Goal: Transaction & Acquisition: Subscribe to service/newsletter

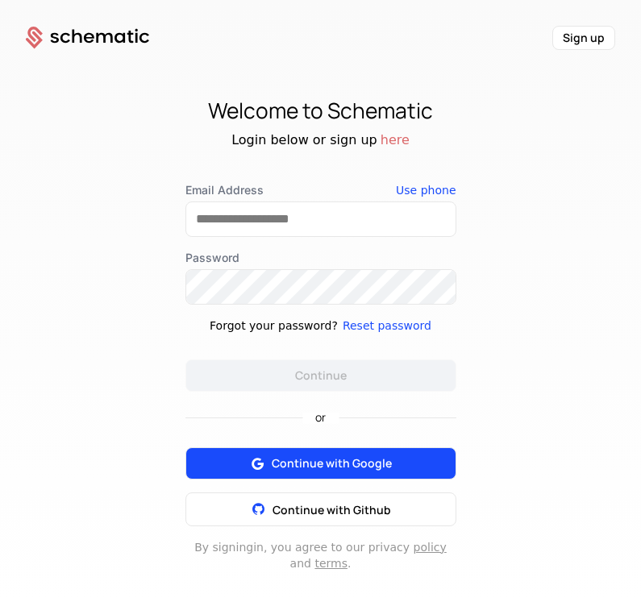
click at [305, 463] on div "or Continue with Google Continue with Github" at bounding box center [320, 459] width 271 height 135
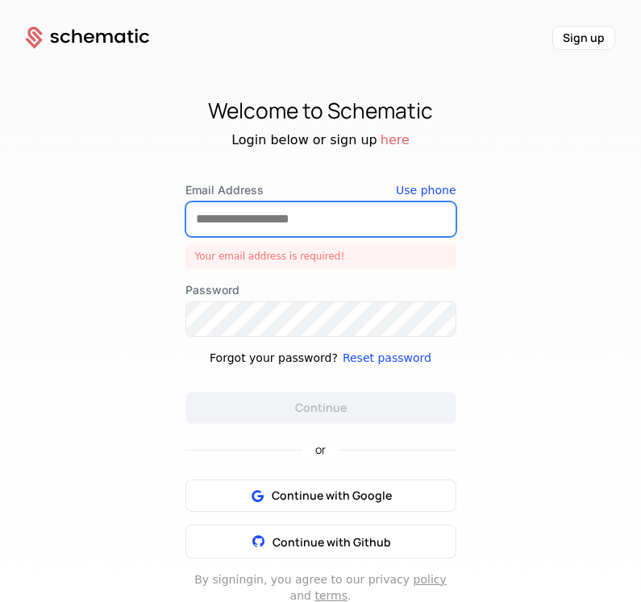
click at [247, 218] on input "Email Address" at bounding box center [320, 219] width 269 height 34
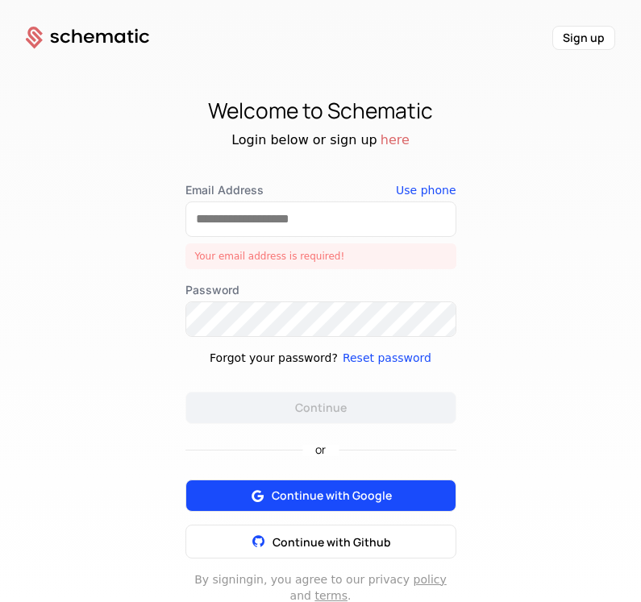
click at [343, 497] on span "Continue with Google" at bounding box center [332, 496] width 120 height 16
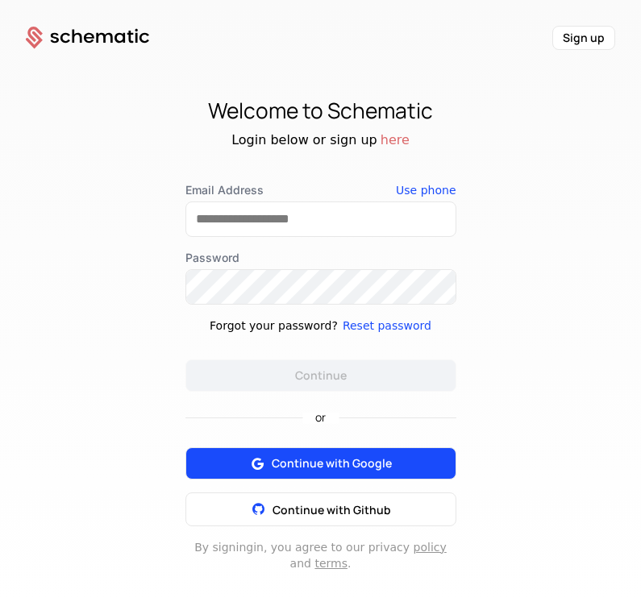
click at [326, 466] on span "Continue with Google" at bounding box center [332, 463] width 120 height 16
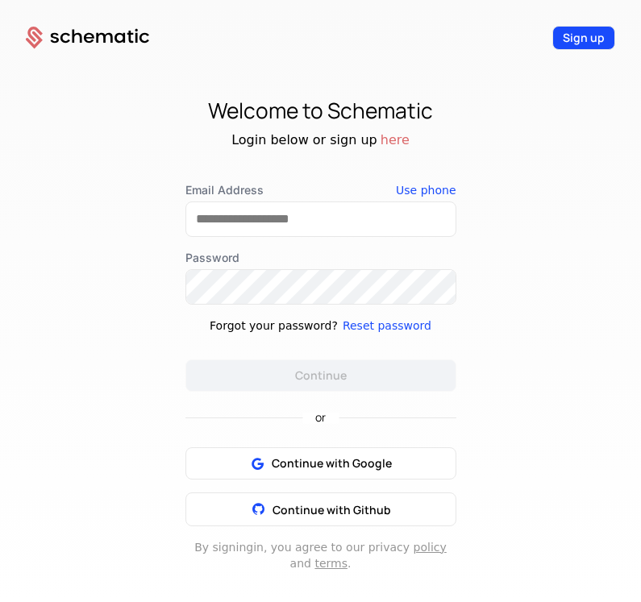
click at [585, 37] on button "Sign up" at bounding box center [583, 38] width 63 height 24
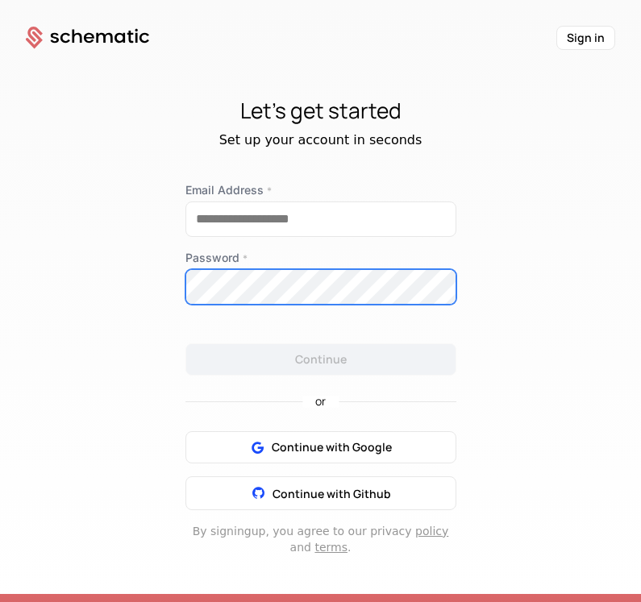
click at [235, 290] on div "Password *" at bounding box center [320, 277] width 271 height 55
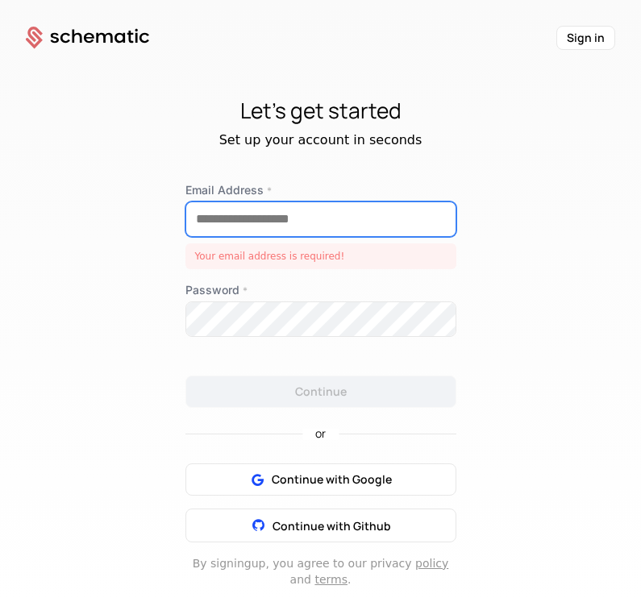
click at [226, 216] on input "Email Address *" at bounding box center [320, 219] width 269 height 34
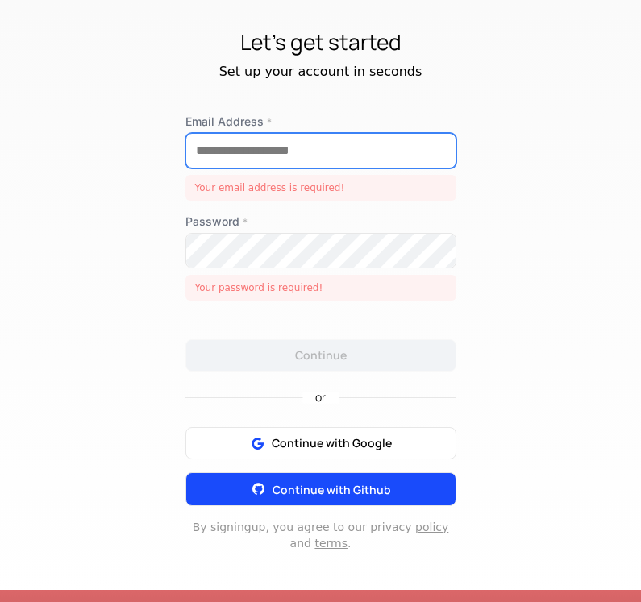
scroll to position [49, 0]
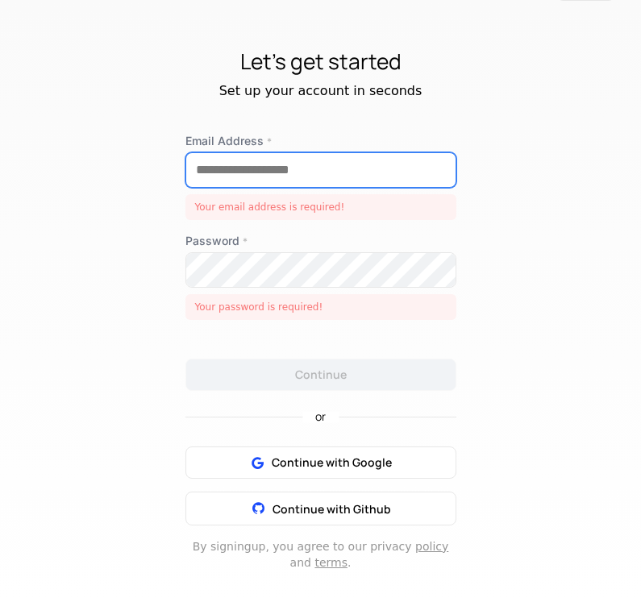
click at [221, 172] on input "Email Address *" at bounding box center [320, 170] width 269 height 34
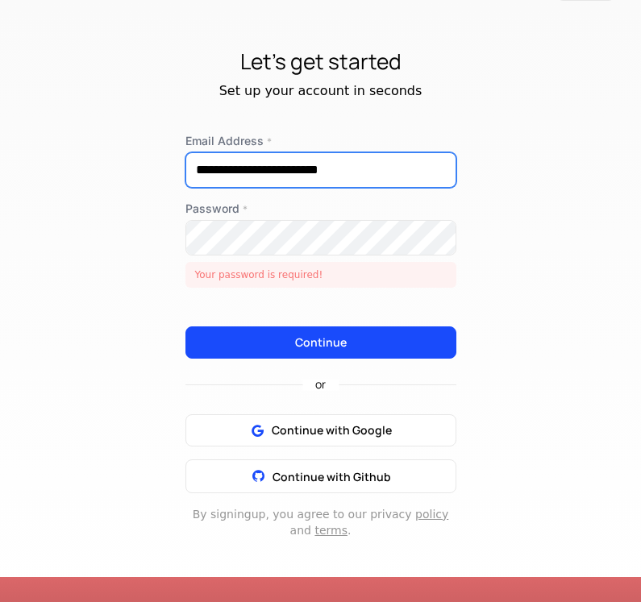
type input "**********"
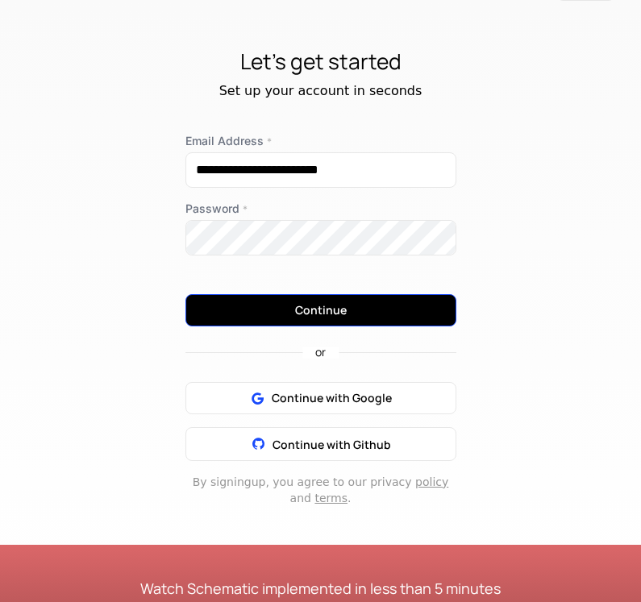
click at [321, 308] on button "Continue" at bounding box center [320, 310] width 271 height 32
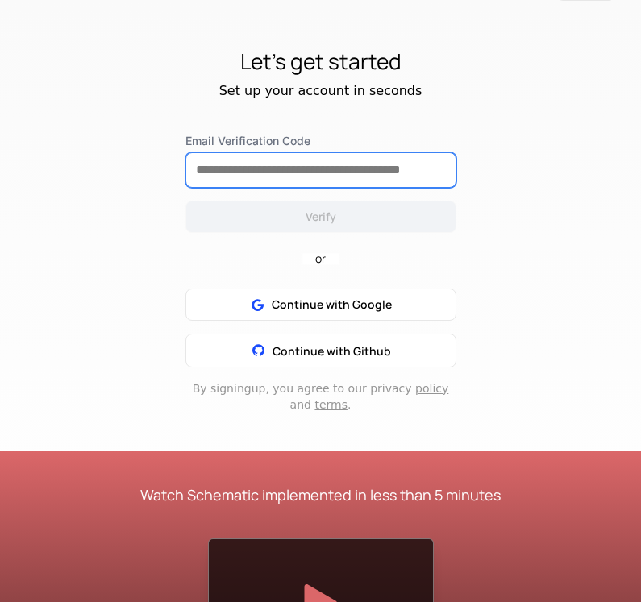
click at [256, 175] on input "Email Verification Code" at bounding box center [320, 170] width 269 height 34
click at [264, 168] on input "Email Verification Code" at bounding box center [320, 170] width 269 height 34
click at [280, 171] on input "Email Verification Code" at bounding box center [320, 170] width 269 height 34
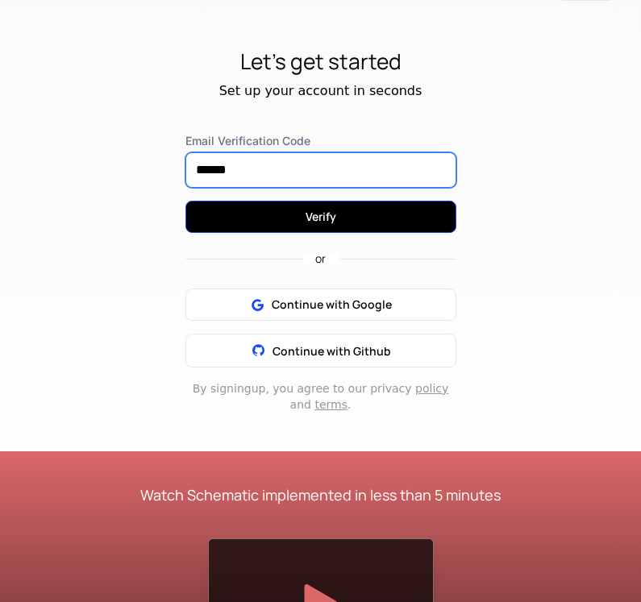
type input "******"
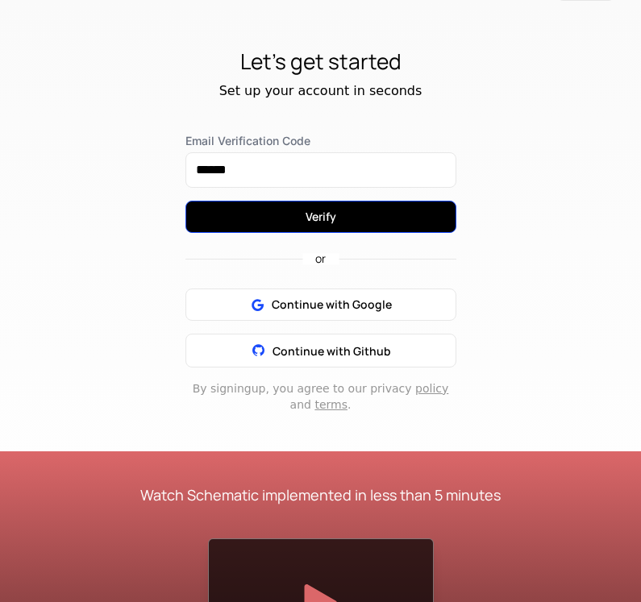
click at [346, 210] on button "Verify" at bounding box center [320, 217] width 271 height 32
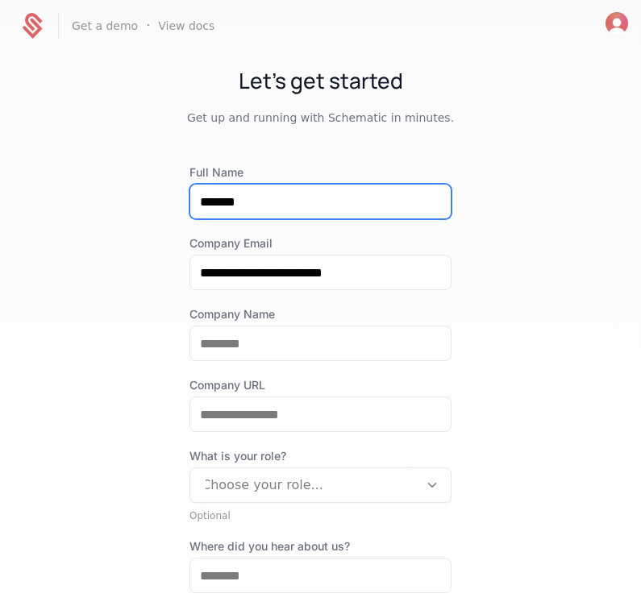
type input "*******"
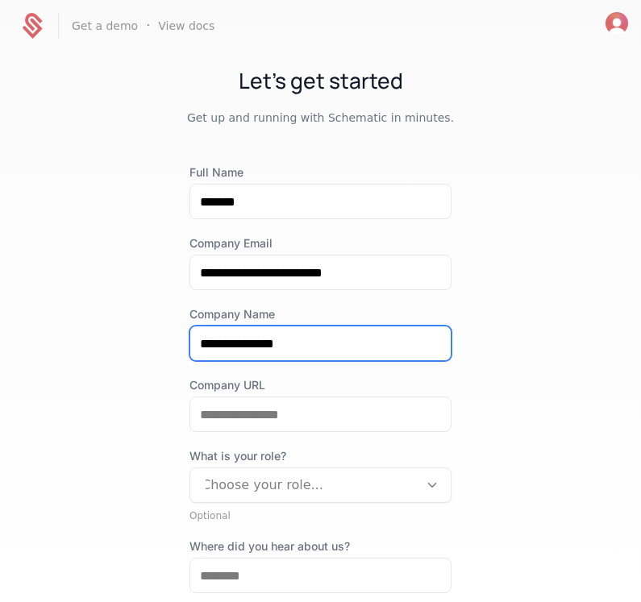
type input "**********"
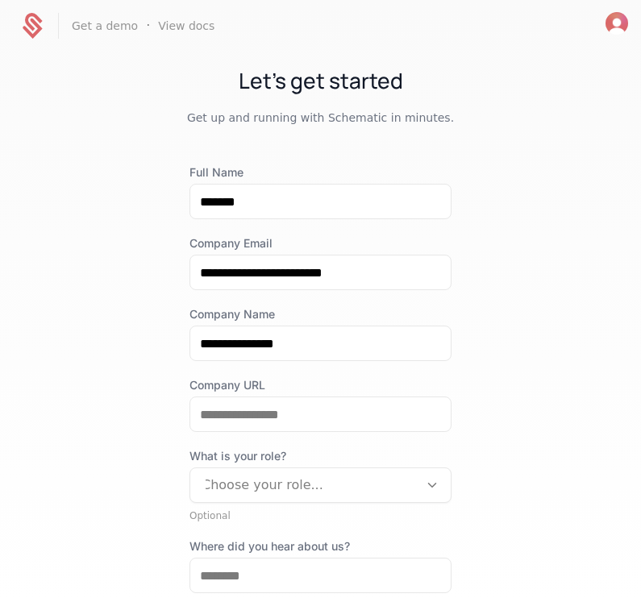
click at [382, 481] on div at bounding box center [304, 485] width 206 height 23
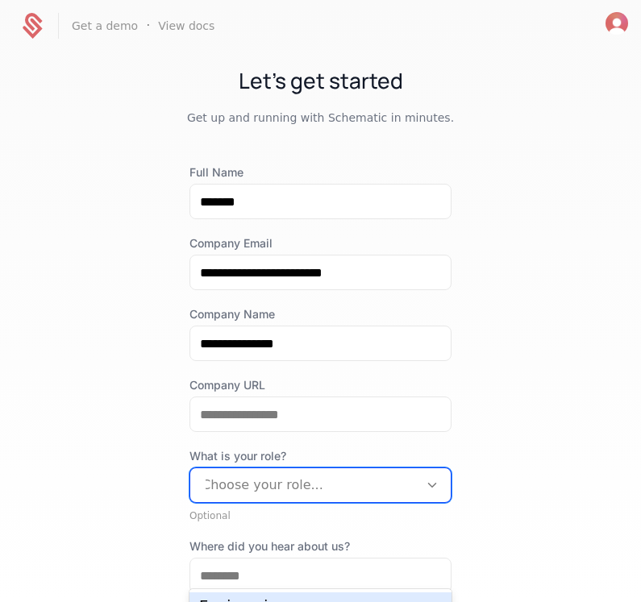
scroll to position [80, 0]
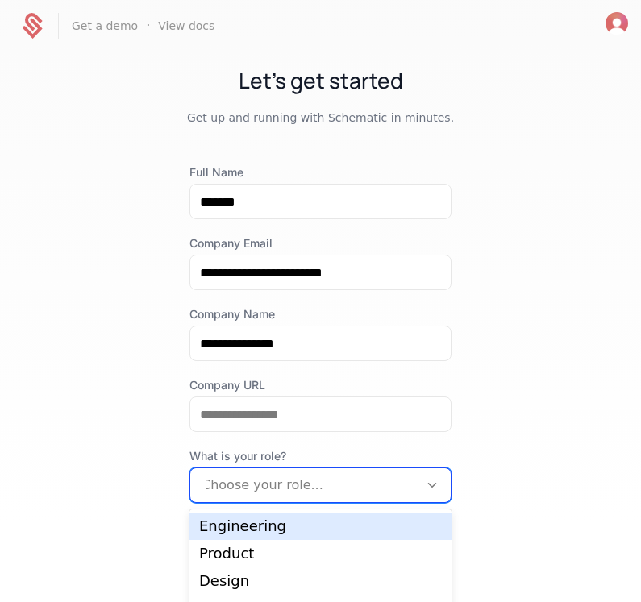
click at [355, 527] on div "Engineering" at bounding box center [320, 526] width 243 height 15
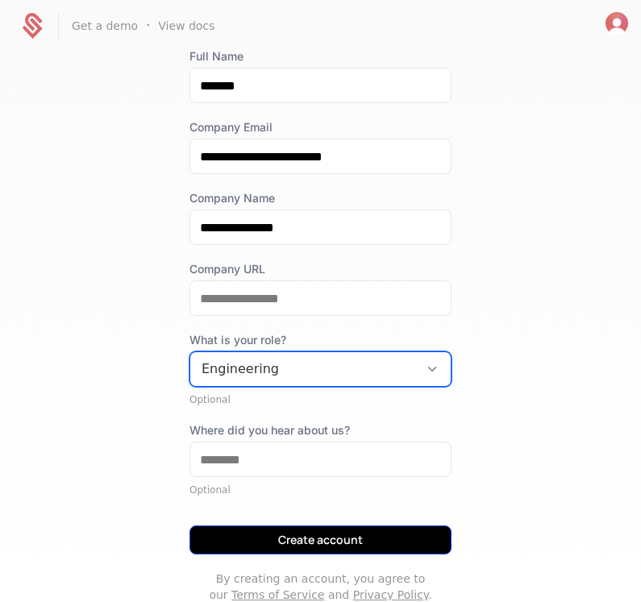
scroll to position [0, 0]
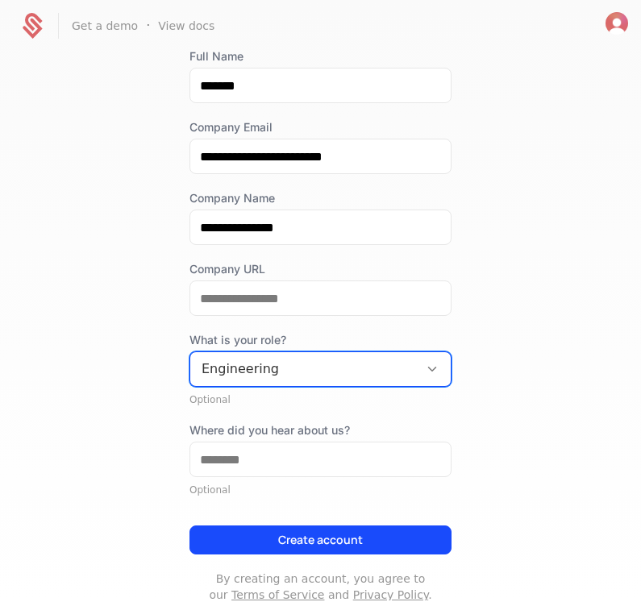
click at [268, 438] on label "Where did you hear about us?" at bounding box center [320, 430] width 262 height 16
click at [268, 442] on input "Where did you hear about us?" at bounding box center [320, 459] width 260 height 34
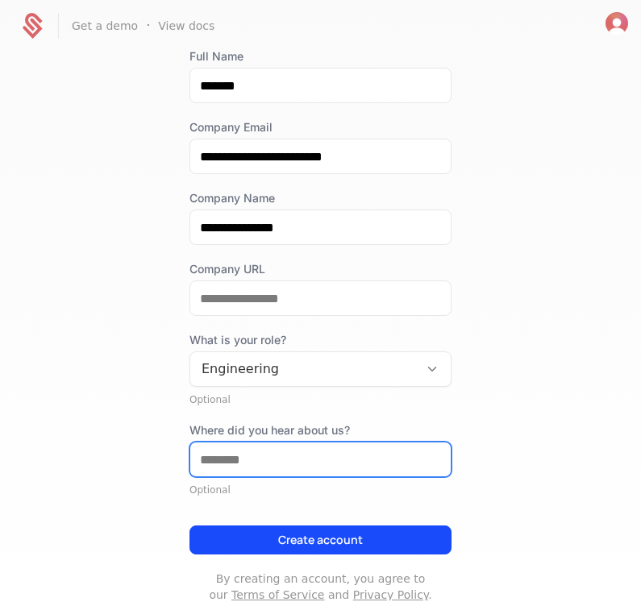
click at [239, 457] on input "Where did you hear about us?" at bounding box center [320, 459] width 260 height 34
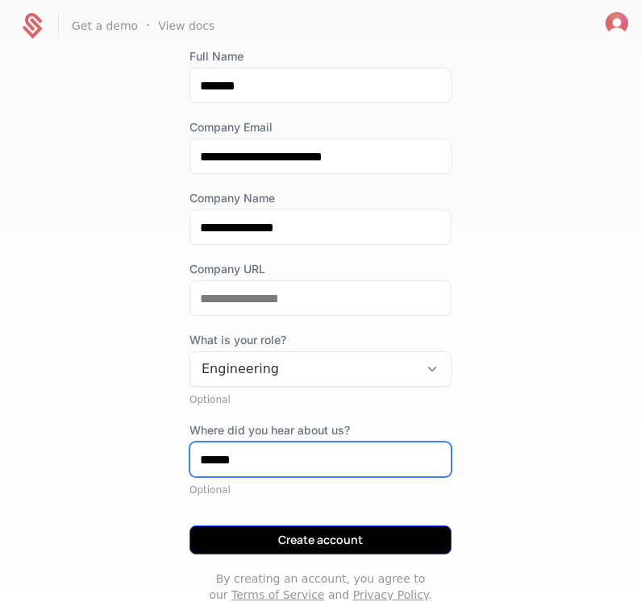
type input "******"
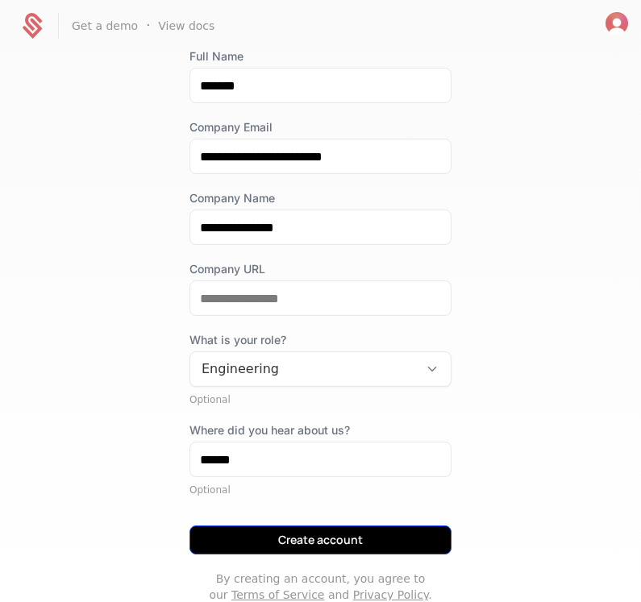
click at [298, 545] on button "Create account" at bounding box center [320, 539] width 262 height 29
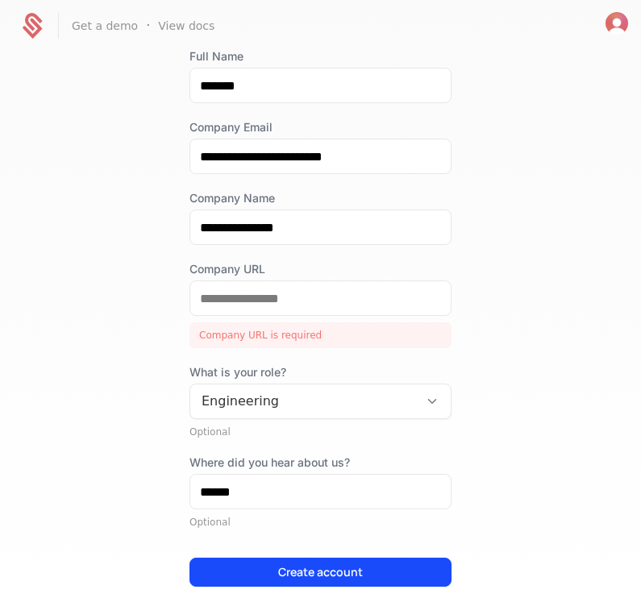
click at [269, 328] on div "Company URL is required" at bounding box center [320, 335] width 262 height 26
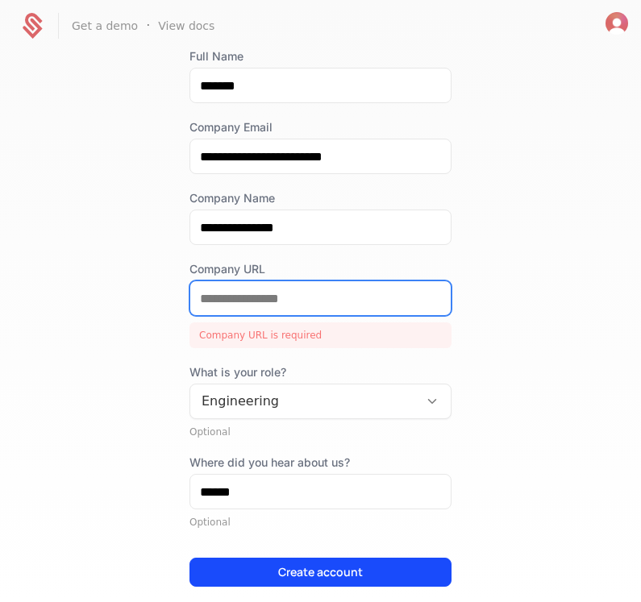
click at [442, 300] on input "Company URL" at bounding box center [320, 298] width 260 height 34
click at [437, 301] on input "Company URL" at bounding box center [320, 298] width 260 height 34
click at [437, 298] on input "Company URL" at bounding box center [320, 298] width 260 height 34
click at [347, 313] on input "Company URL" at bounding box center [320, 298] width 260 height 34
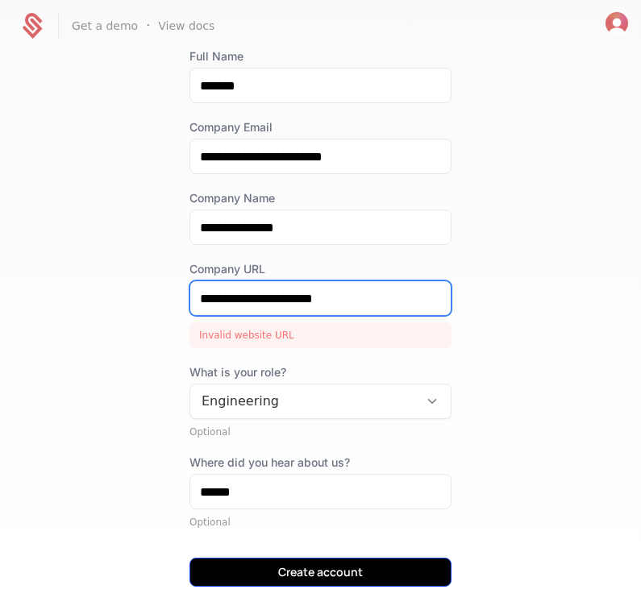
type input "**********"
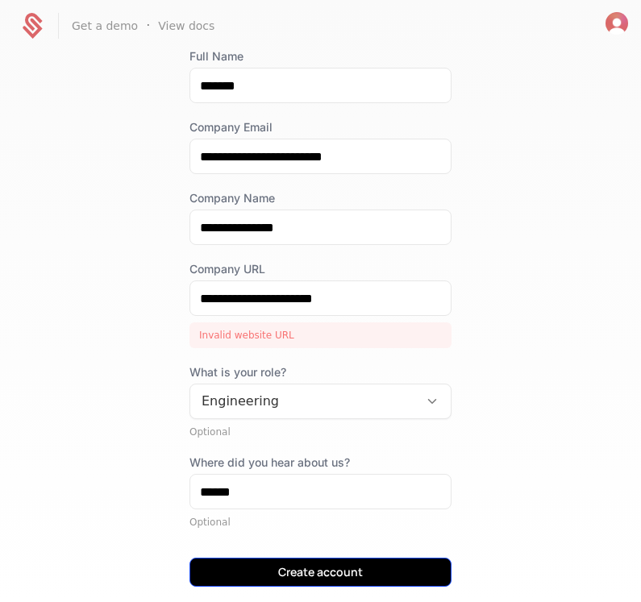
click at [334, 572] on button "Create account" at bounding box center [320, 572] width 262 height 29
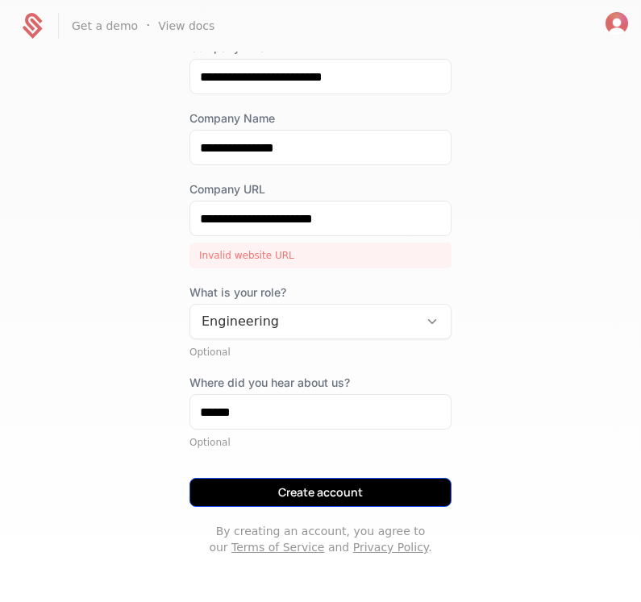
scroll to position [196, 0]
click at [295, 492] on button "Create account" at bounding box center [320, 492] width 262 height 29
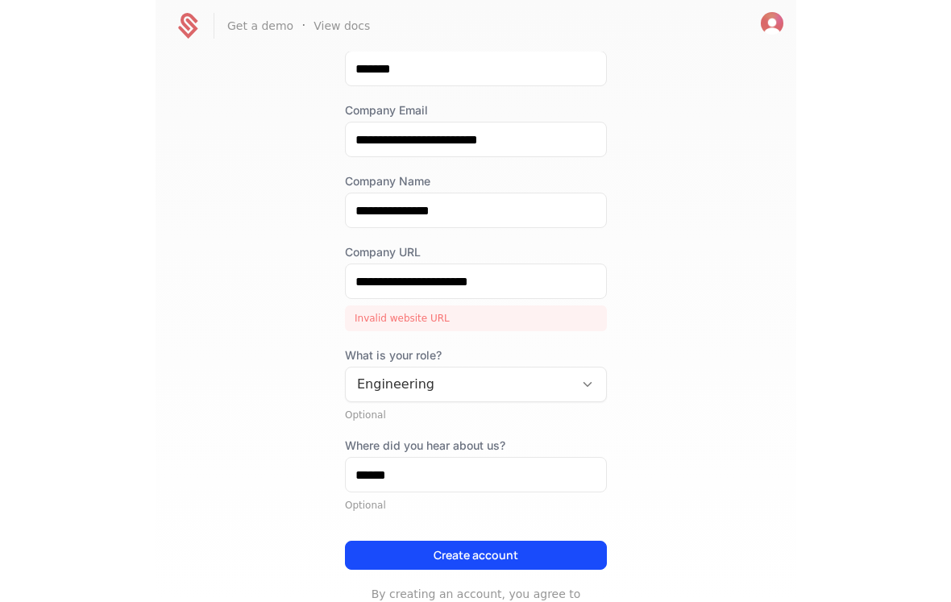
scroll to position [127, 0]
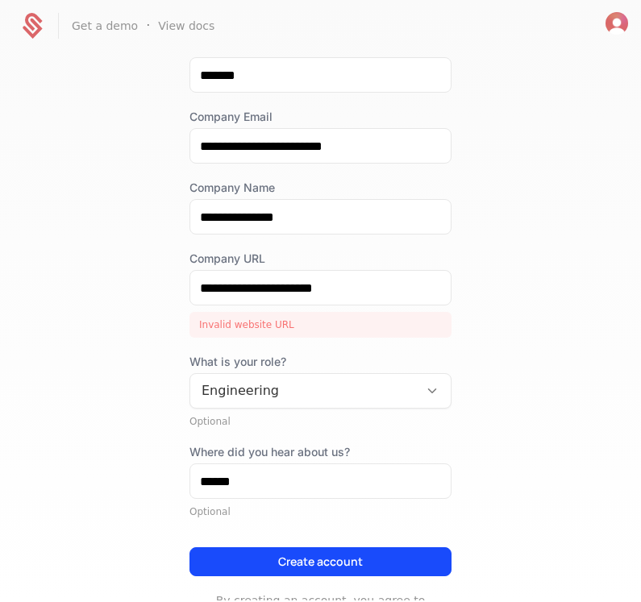
click at [258, 425] on div "Optional" at bounding box center [320, 421] width 262 height 13
click at [233, 421] on div "Optional" at bounding box center [320, 421] width 262 height 13
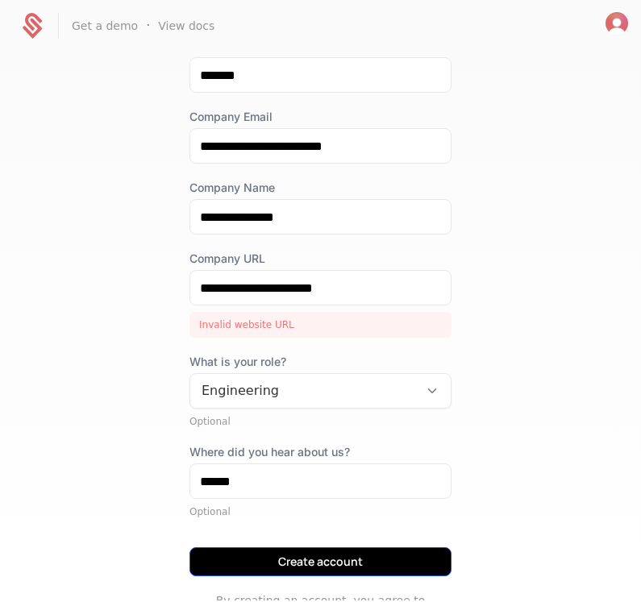
click at [271, 553] on button "Create account" at bounding box center [320, 561] width 262 height 29
click at [284, 558] on button "Create account" at bounding box center [320, 561] width 262 height 29
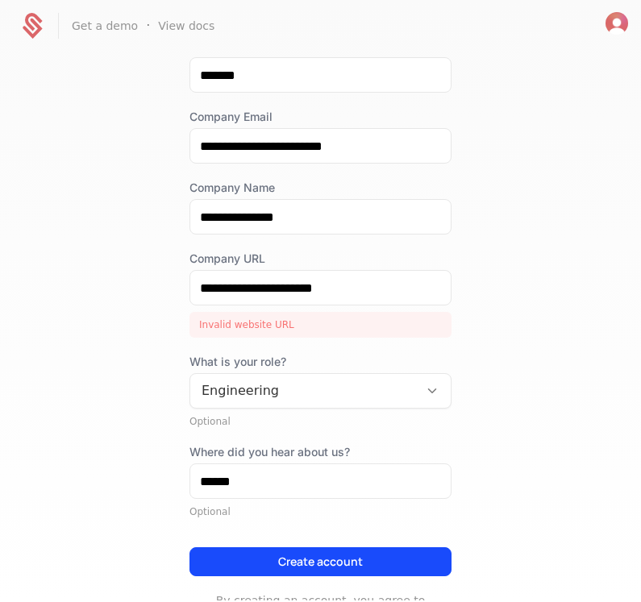
click at [239, 325] on div "Invalid website URL" at bounding box center [320, 325] width 262 height 26
click at [284, 324] on div "Invalid website URL" at bounding box center [320, 325] width 262 height 26
click at [297, 326] on div "Invalid website URL" at bounding box center [320, 325] width 262 height 26
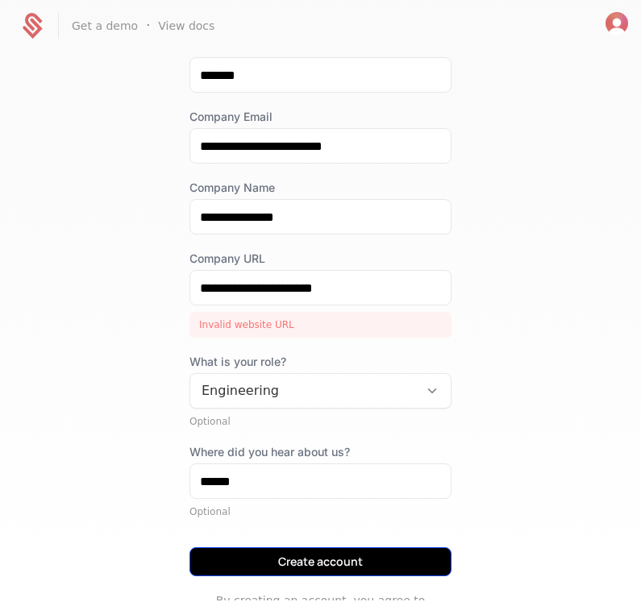
click at [311, 561] on button "Create account" at bounding box center [320, 561] width 262 height 29
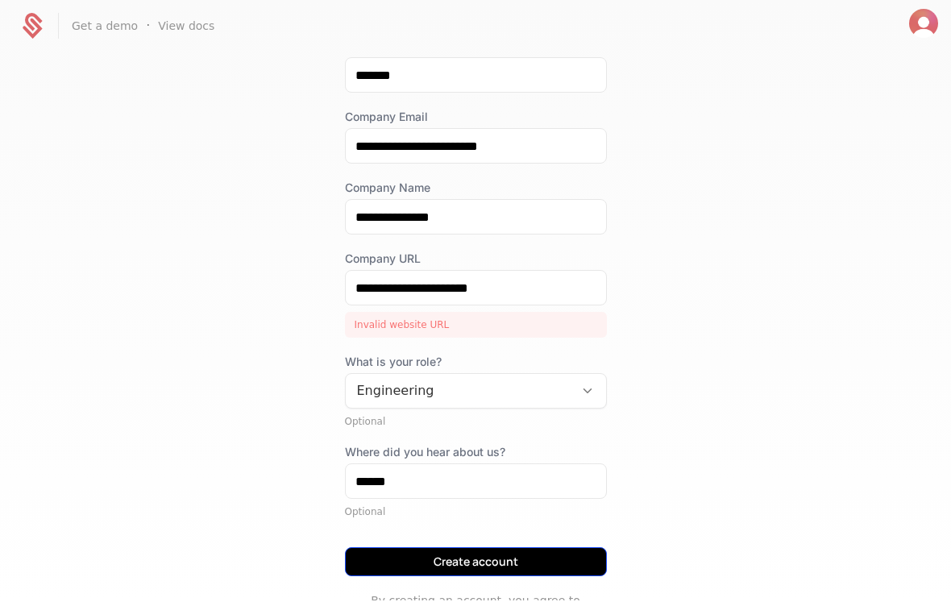
click at [465, 555] on button "Create account" at bounding box center [476, 561] width 262 height 29
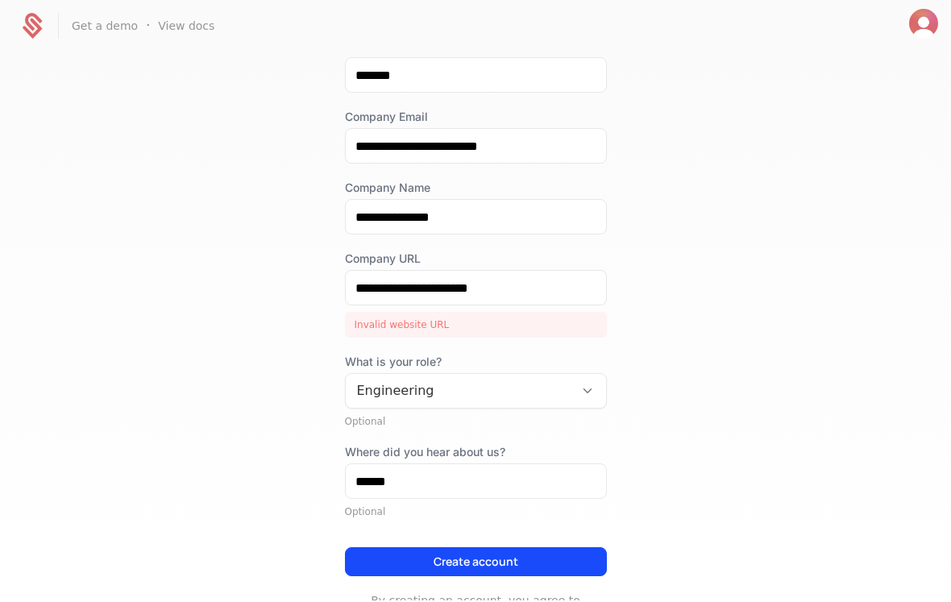
click at [224, 214] on div "**********" at bounding box center [475, 326] width 951 height 549
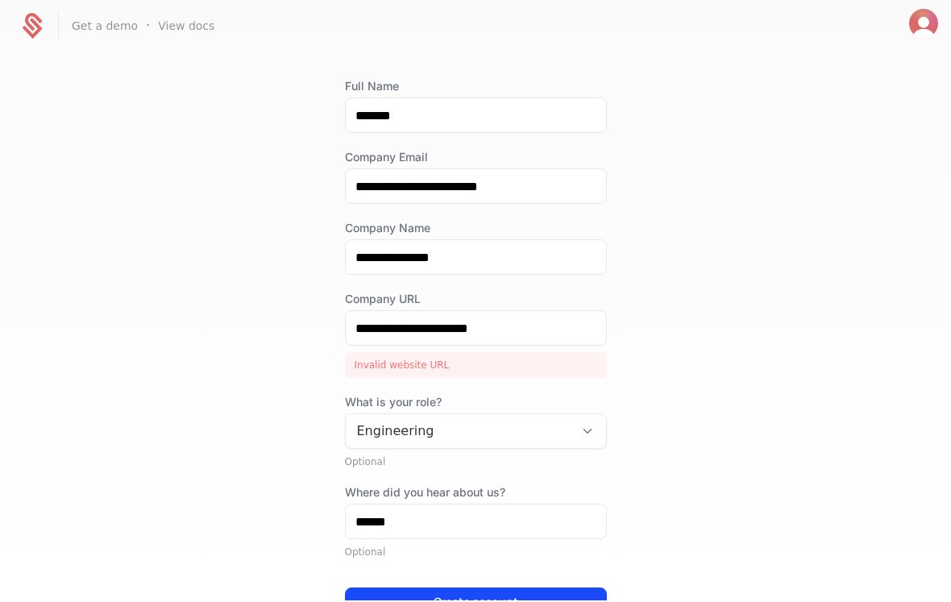
scroll to position [122, 0]
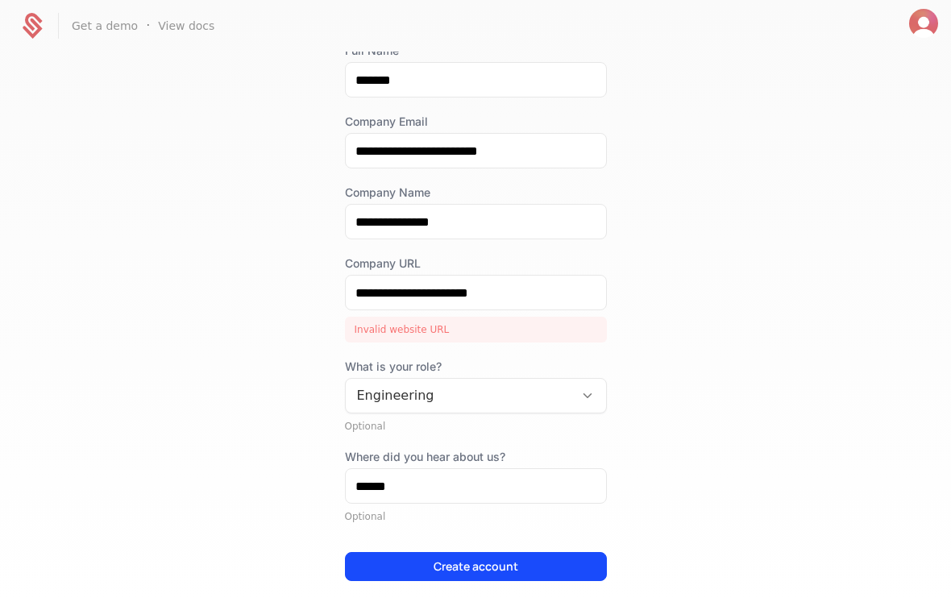
click at [640, 14] on img "Open user button" at bounding box center [923, 23] width 29 height 29
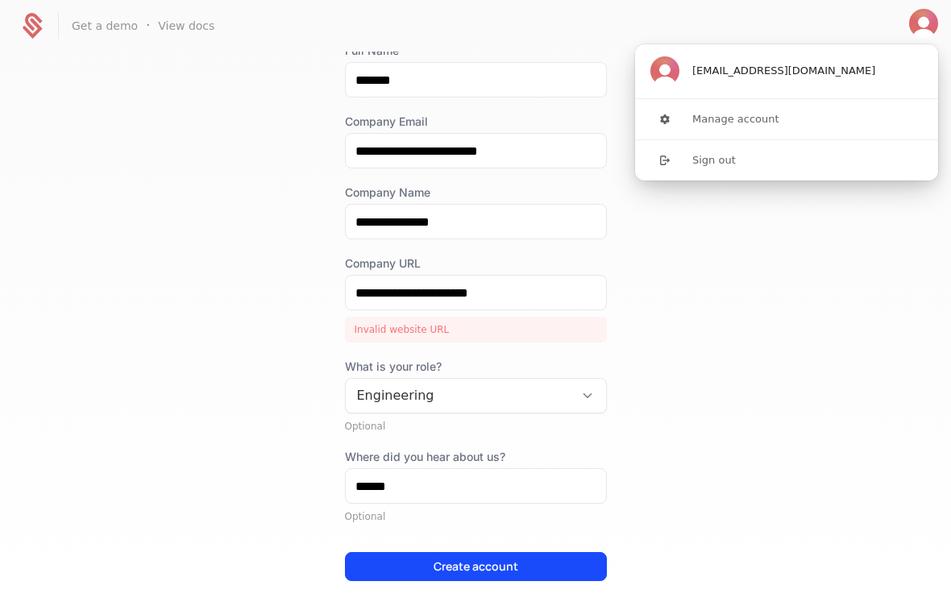
click at [640, 75] on span "dr101technology@gmail.com" at bounding box center [783, 71] width 183 height 15
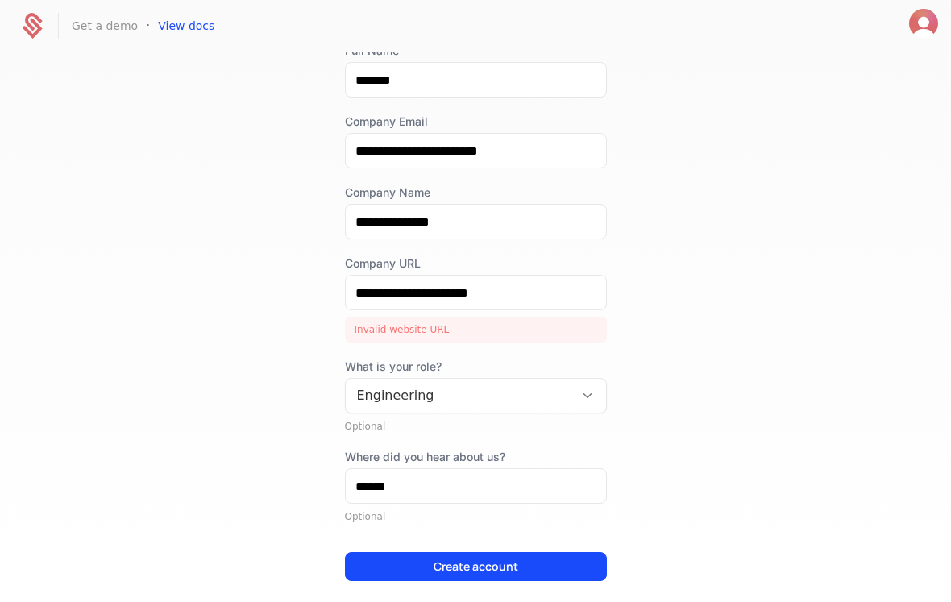
click at [172, 24] on link "View docs" at bounding box center [186, 26] width 56 height 16
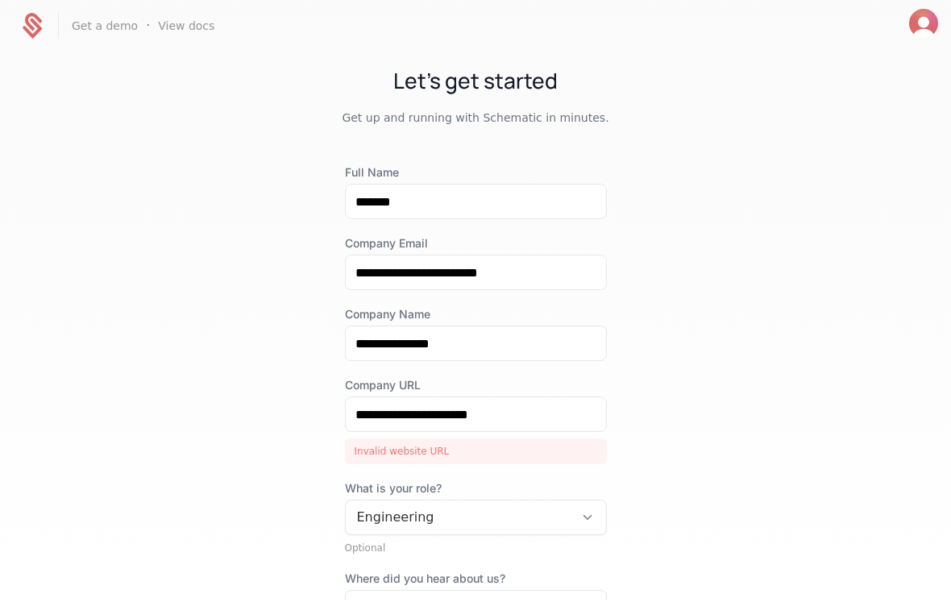
scroll to position [0, 0]
click at [34, 31] on icon at bounding box center [32, 25] width 39 height 39
click at [83, 27] on link "Get a demo" at bounding box center [105, 26] width 66 height 16
click at [640, 27] on img "Open user button" at bounding box center [923, 23] width 29 height 29
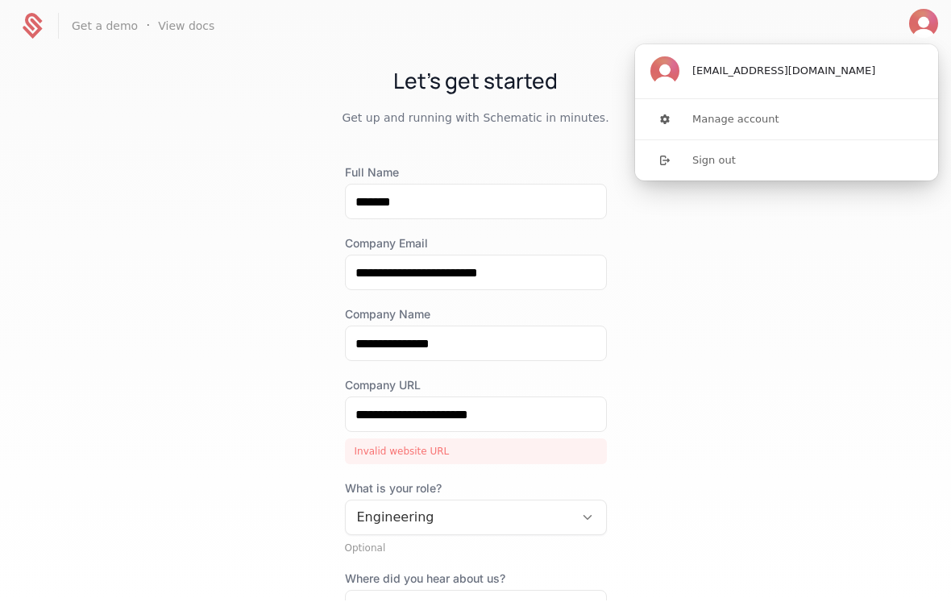
click at [640, 73] on img "User button popover" at bounding box center [664, 70] width 29 height 29
click at [640, 118] on button "Manage account" at bounding box center [786, 119] width 305 height 40
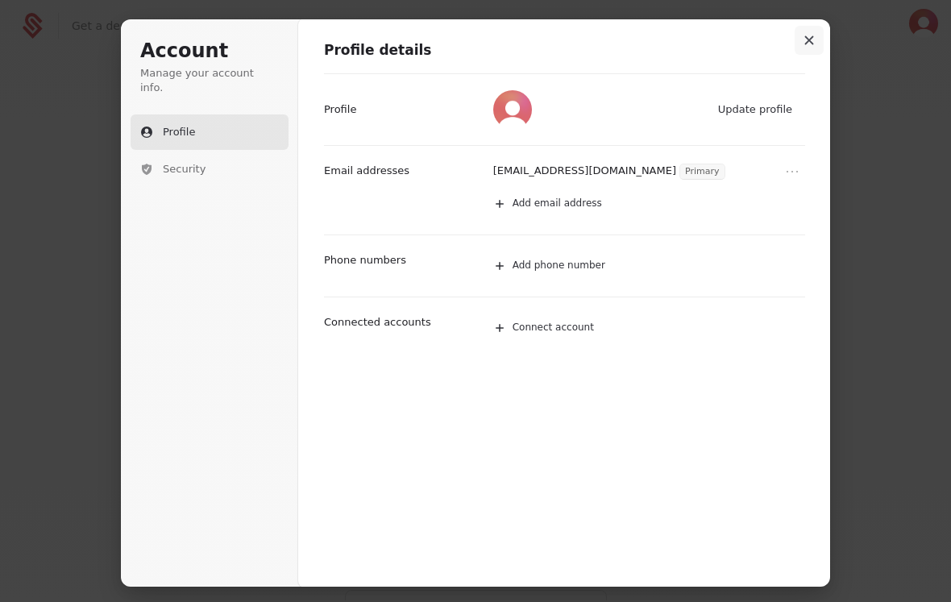
click at [640, 37] on icon "Close modal" at bounding box center [809, 40] width 10 height 10
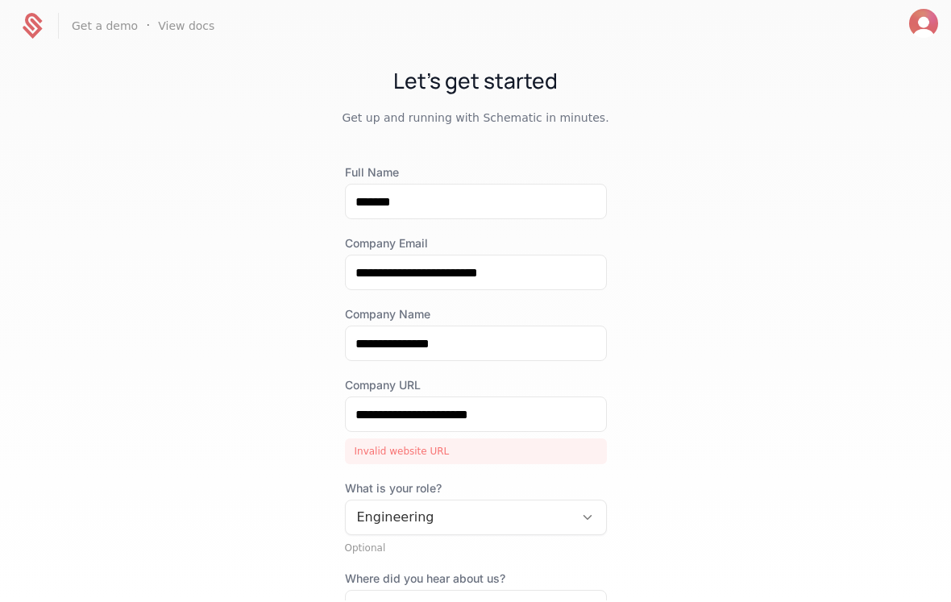
click at [27, 23] on icon at bounding box center [32, 25] width 39 height 39
click at [29, 28] on icon at bounding box center [32, 25] width 39 height 39
click at [181, 28] on link "View docs" at bounding box center [186, 26] width 56 height 16
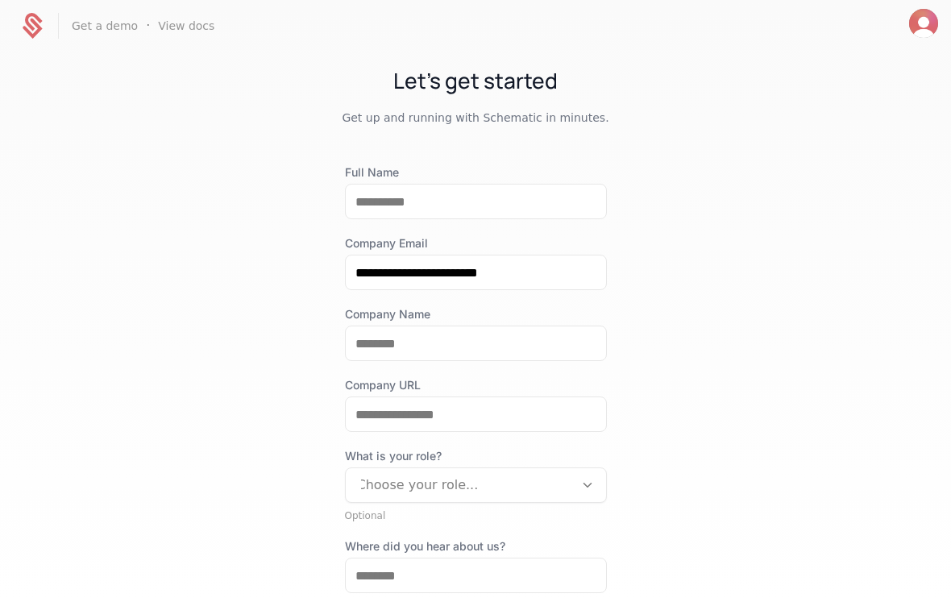
click at [920, 14] on img "Open user button" at bounding box center [923, 23] width 29 height 29
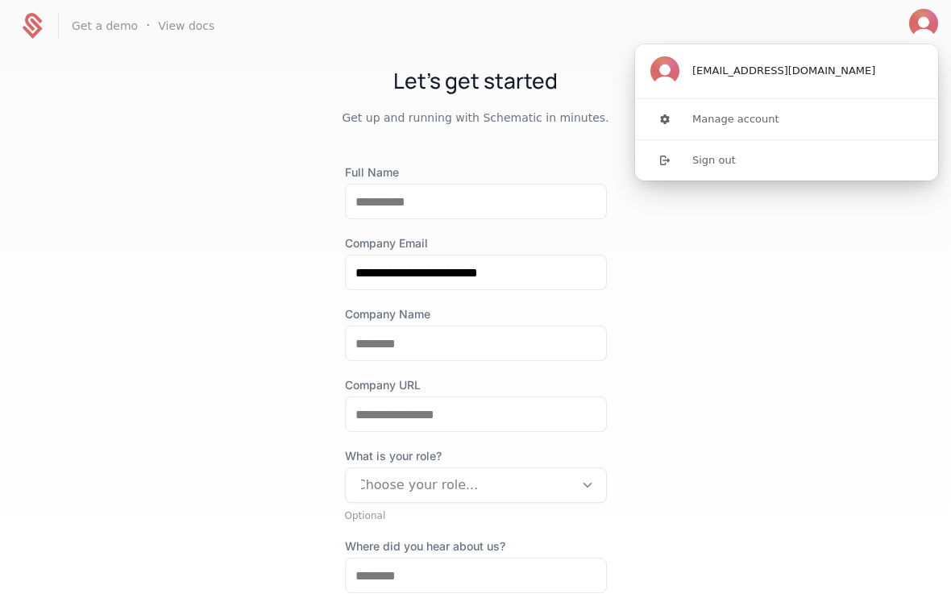
click at [667, 76] on img "User button popover" at bounding box center [664, 70] width 29 height 29
click at [177, 23] on link "View docs" at bounding box center [186, 26] width 56 height 16
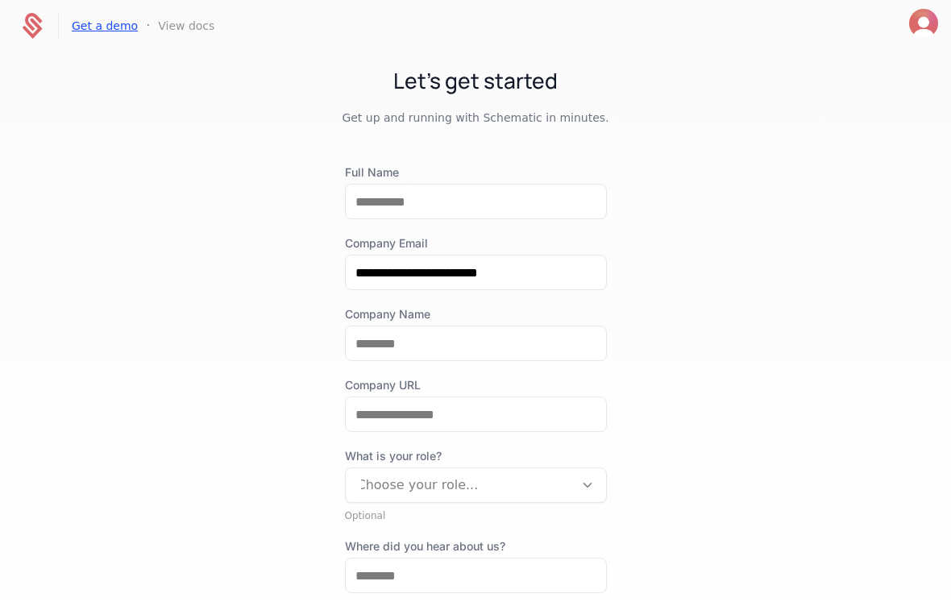
click at [96, 29] on link "Get a demo" at bounding box center [105, 26] width 66 height 16
click at [29, 27] on icon at bounding box center [32, 25] width 39 height 39
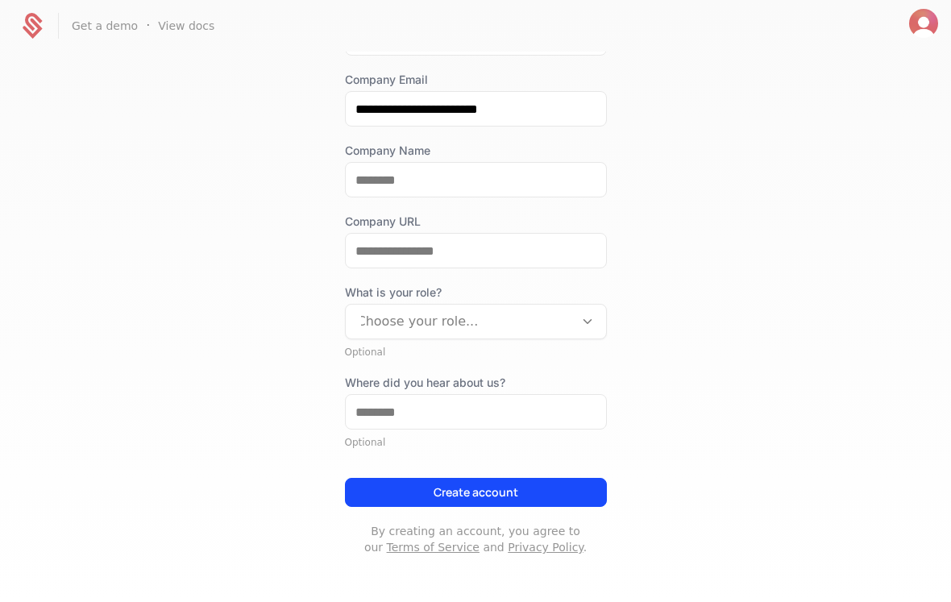
scroll to position [164, 0]
click at [924, 22] on img "Open user button" at bounding box center [923, 23] width 29 height 29
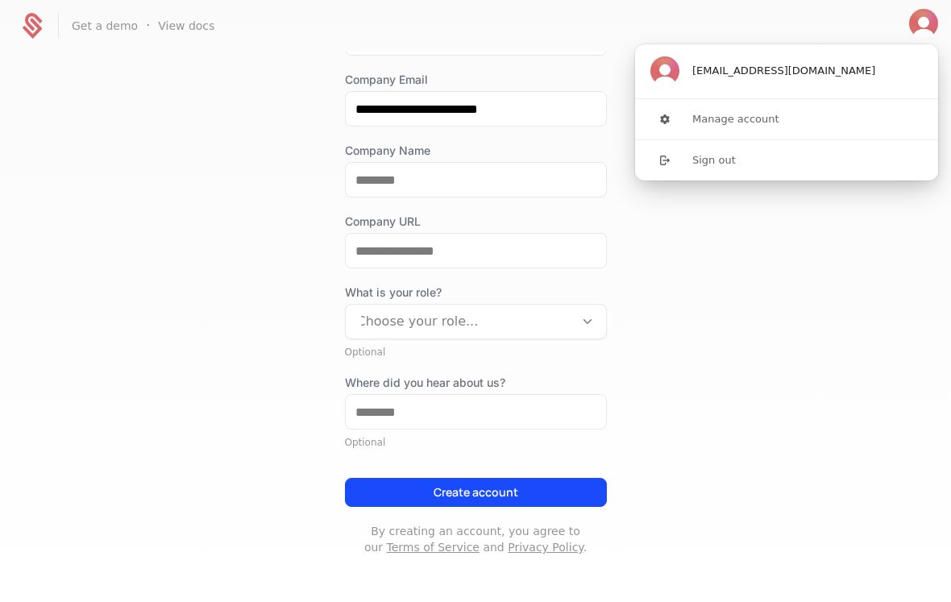
click at [790, 15] on nav "Get a demo · View docs" at bounding box center [475, 26] width 951 height 52
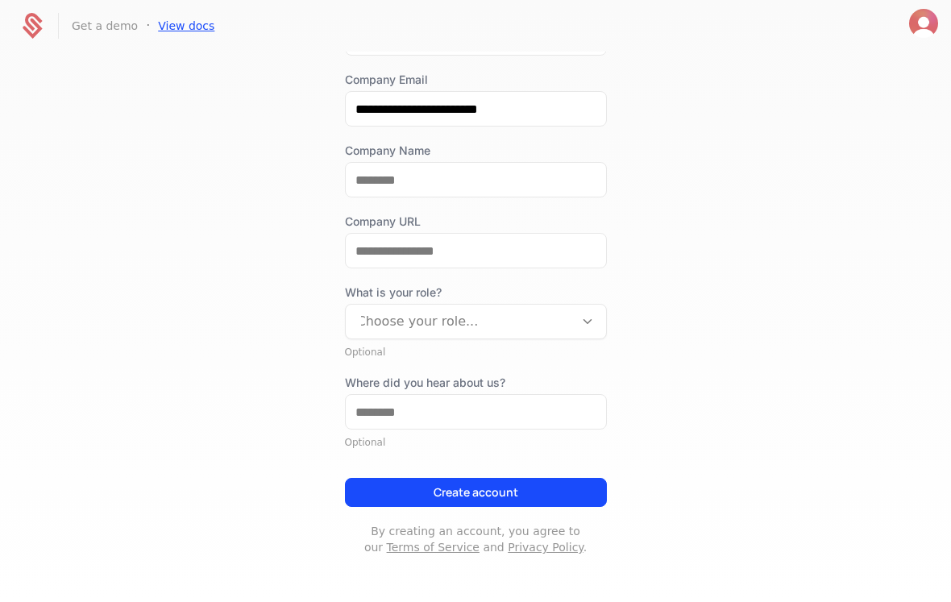
click at [180, 28] on link "View docs" at bounding box center [186, 26] width 56 height 16
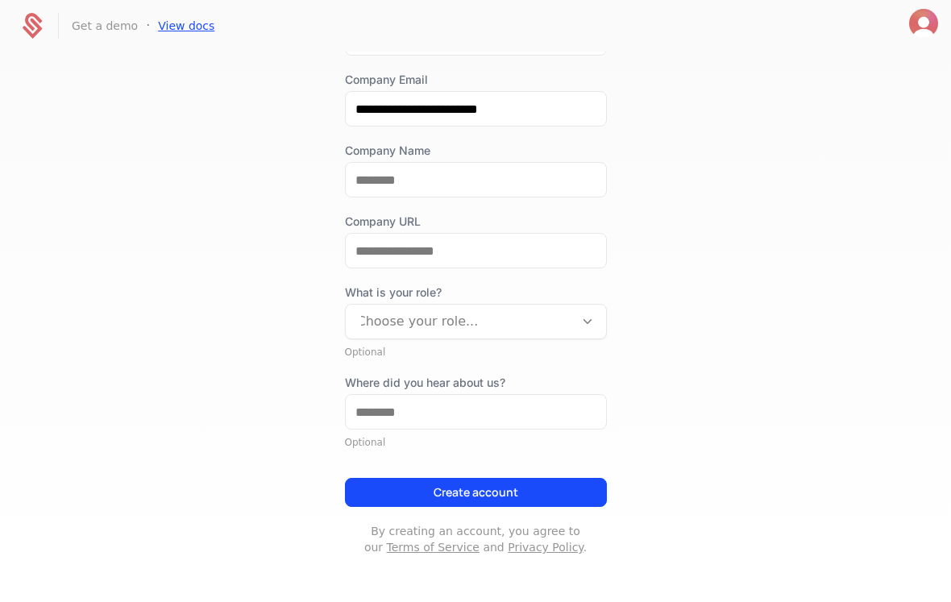
click at [180, 28] on link "View docs" at bounding box center [186, 26] width 56 height 16
click at [164, 30] on link "View docs" at bounding box center [186, 26] width 56 height 16
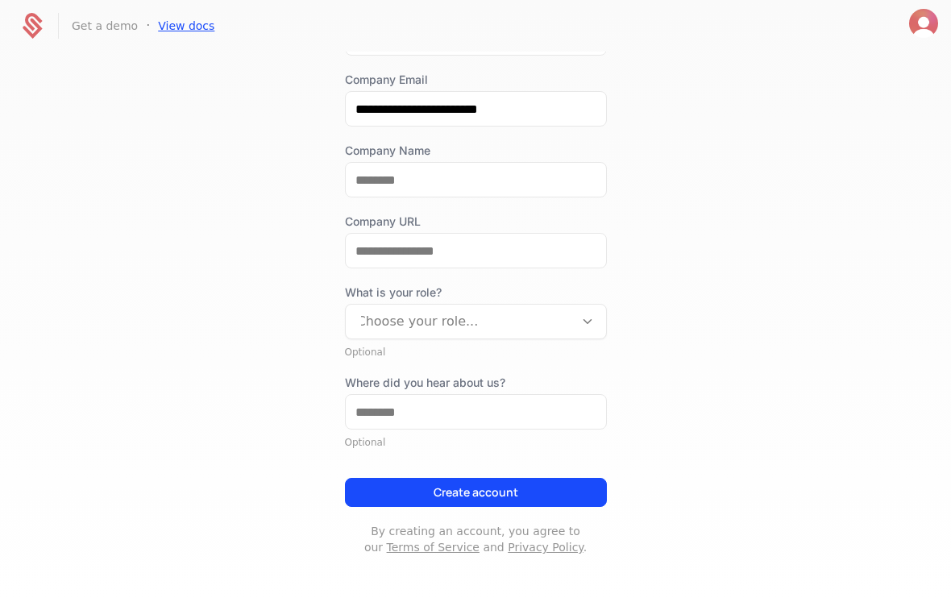
click at [164, 30] on link "View docs" at bounding box center [186, 26] width 56 height 16
click at [164, 25] on link "View docs" at bounding box center [186, 26] width 56 height 16
click at [175, 23] on link "View docs" at bounding box center [186, 26] width 56 height 16
click at [183, 24] on link "View docs" at bounding box center [186, 26] width 56 height 16
click at [31, 25] on icon at bounding box center [32, 25] width 39 height 39
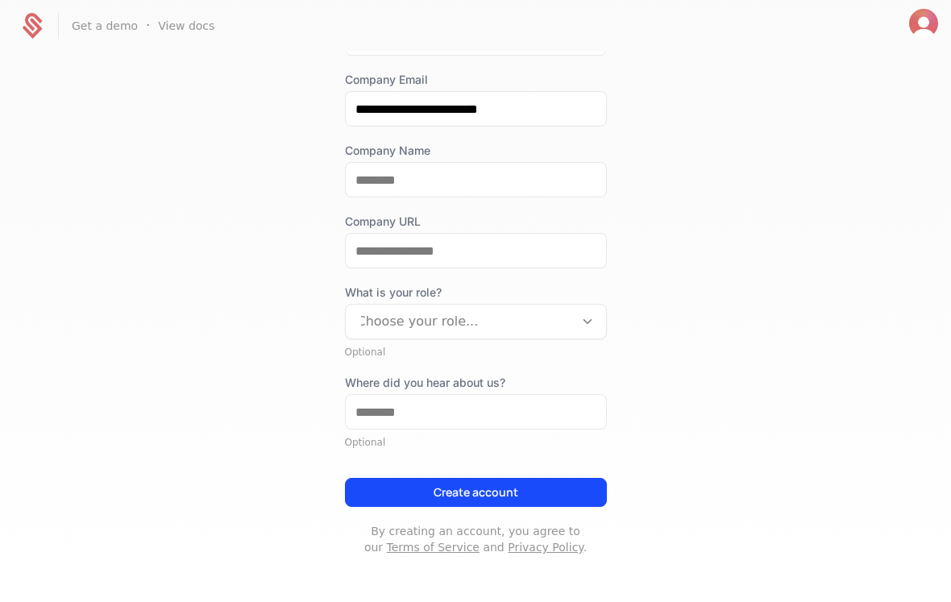
click at [31, 25] on icon at bounding box center [32, 25] width 39 height 39
click at [171, 336] on div "**********" at bounding box center [475, 326] width 951 height 549
click at [172, 27] on link "View docs" at bounding box center [186, 26] width 56 height 16
